Goal: Find specific page/section: Find specific page/section

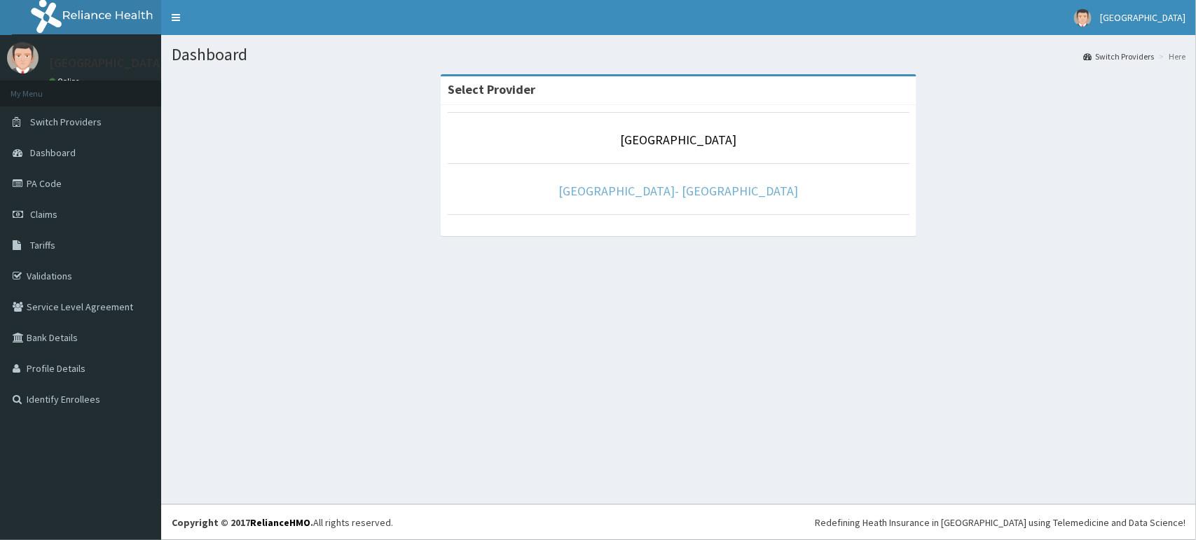
click at [709, 195] on link "[GEOGRAPHIC_DATA]- [GEOGRAPHIC_DATA]" at bounding box center [679, 191] width 240 height 16
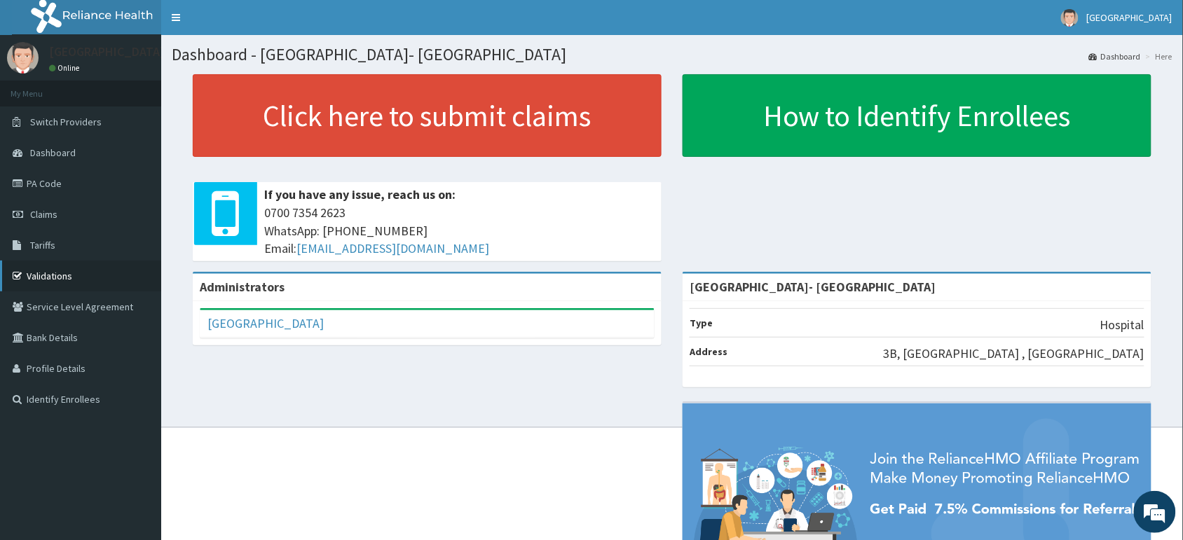
click at [43, 271] on link "Validations" at bounding box center [80, 276] width 161 height 31
